Goal: Task Accomplishment & Management: Manage account settings

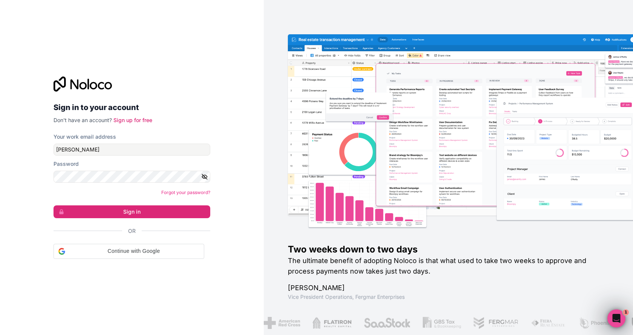
type input "[PERSON_NAME][EMAIL_ADDRESS][DOMAIN_NAME]"
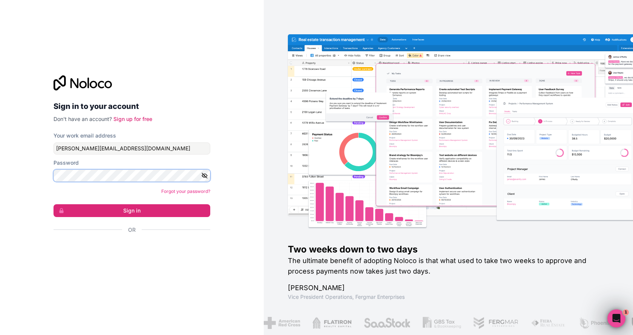
click at [53, 204] on button "Sign in" at bounding box center [131, 210] width 157 height 13
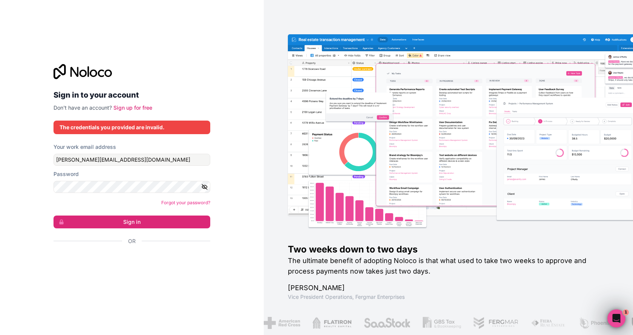
click at [203, 185] on icon "button" at bounding box center [204, 186] width 5 height 5
click at [203, 186] on icon "button" at bounding box center [204, 186] width 5 height 3
click at [170, 223] on button "Sign in" at bounding box center [131, 221] width 157 height 13
click at [148, 161] on input "[PERSON_NAME][EMAIL_ADDRESS][DOMAIN_NAME]" at bounding box center [131, 160] width 157 height 12
drag, startPoint x: 148, startPoint y: 161, endPoint x: 268, endPoint y: 154, distance: 120.4
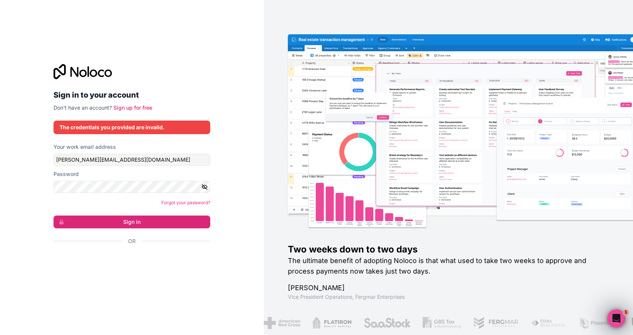
click at [268, 154] on div "Two weeks down to two days The ultimate benefit of adopting Noloco is that what…" at bounding box center [448, 167] width 369 height 335
click at [611, 316] on icon "Open Intercom Messenger" at bounding box center [615, 317] width 12 height 12
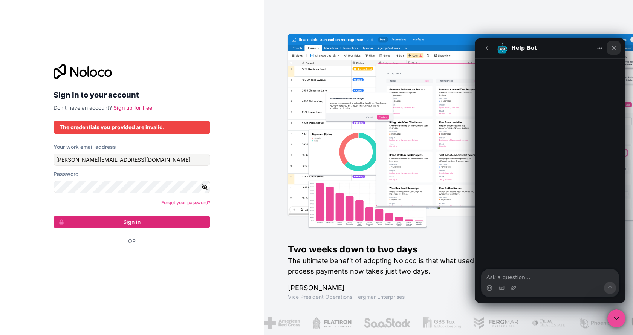
click at [614, 47] on icon "Close" at bounding box center [614, 48] width 6 height 6
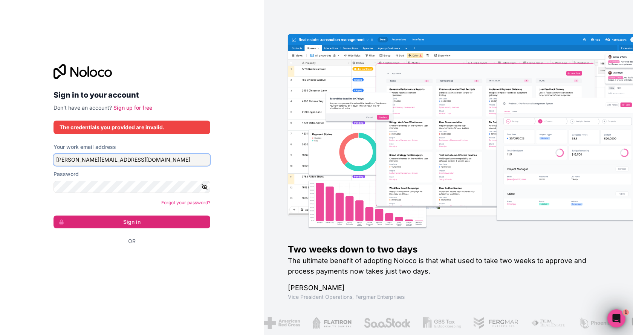
click at [154, 158] on input "[PERSON_NAME][EMAIL_ADDRESS][DOMAIN_NAME]" at bounding box center [131, 160] width 157 height 12
click at [155, 161] on input "[PERSON_NAME][EMAIL_ADDRESS][DOMAIN_NAME]" at bounding box center [131, 160] width 157 height 12
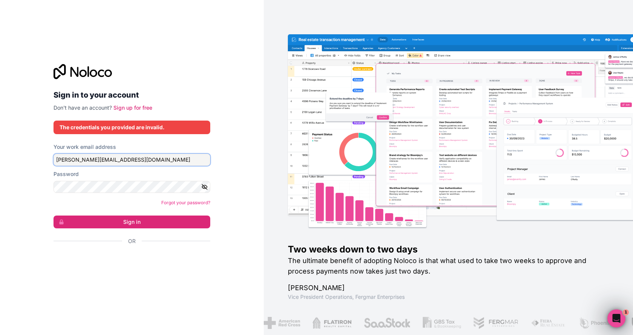
drag, startPoint x: 133, startPoint y: 164, endPoint x: 133, endPoint y: 159, distance: 5.3
click at [133, 161] on input "[PERSON_NAME][EMAIL_ADDRESS][DOMAIN_NAME]" at bounding box center [131, 160] width 157 height 12
click at [133, 159] on input "[PERSON_NAME][EMAIL_ADDRESS][DOMAIN_NAME]" at bounding box center [131, 160] width 157 height 12
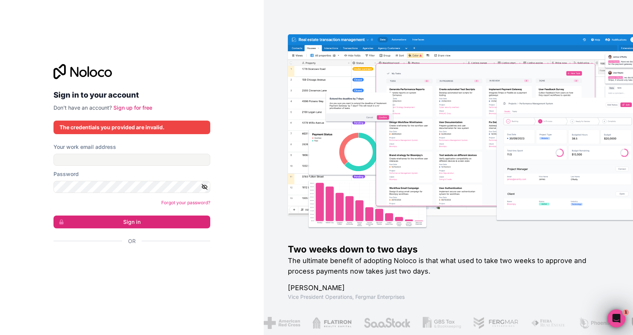
click at [191, 85] on div "Sign in to your account Don't have an account? Sign up for free" at bounding box center [131, 87] width 157 height 47
click at [146, 162] on input "Your work email address" at bounding box center [131, 160] width 157 height 12
paste input "[PERSON_NAME][EMAIL_ADDRESS][DOMAIN_NAME]"
type input "[PERSON_NAME][EMAIL_ADDRESS][DOMAIN_NAME]"
click at [202, 187] on icon "button" at bounding box center [204, 186] width 5 height 3
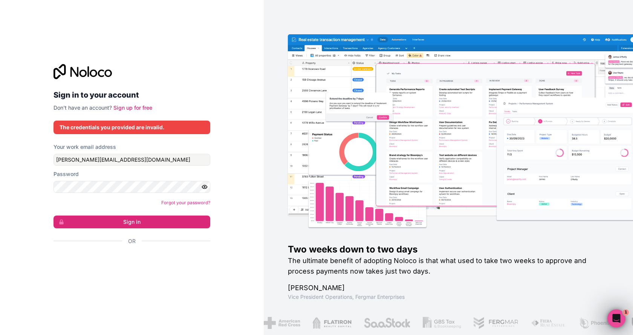
click at [202, 187] on icon "button" at bounding box center [204, 186] width 5 height 3
click at [136, 219] on button "Sign in" at bounding box center [131, 221] width 157 height 13
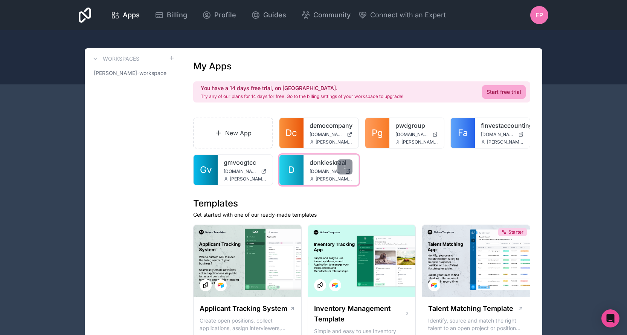
click at [332, 173] on span "[DOMAIN_NAME]" at bounding box center [326, 171] width 32 height 6
